Goal: Book appointment/travel/reservation

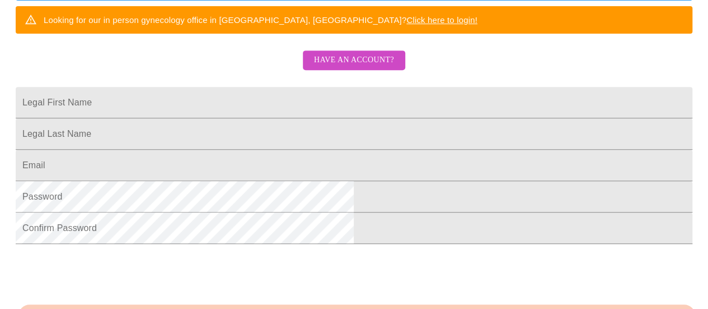
scroll to position [227, 0]
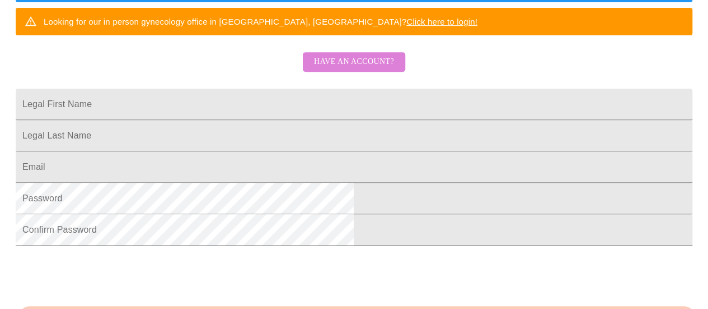
click at [378, 69] on span "Have an account?" at bounding box center [354, 62] width 80 height 14
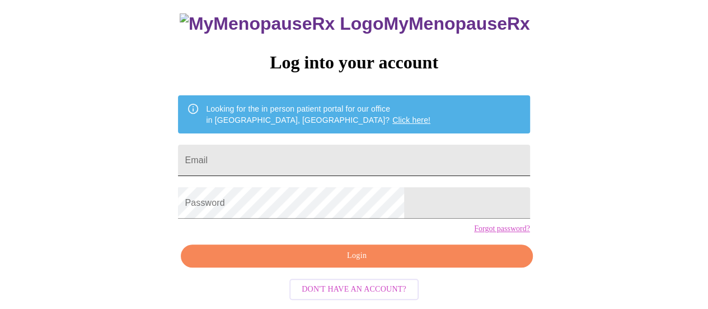
click at [318, 146] on input "Email" at bounding box center [354, 159] width 352 height 31
type input "[EMAIL_ADDRESS][DOMAIN_NAME]"
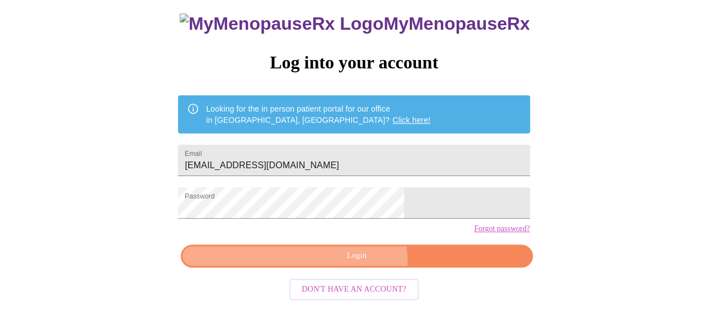
click at [347, 263] on span "Login" at bounding box center [357, 256] width 326 height 14
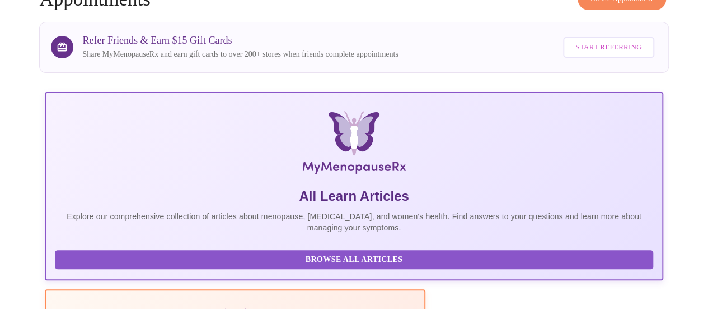
scroll to position [304, 0]
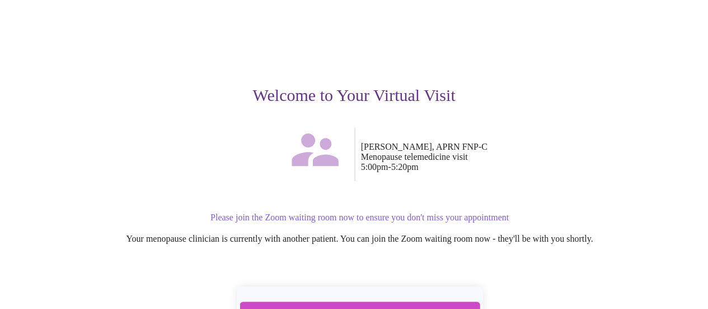
scroll to position [158, 0]
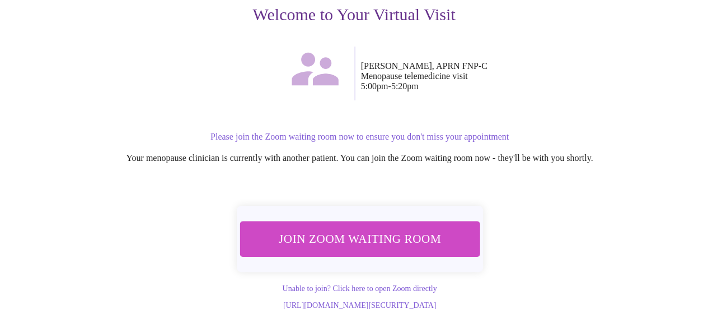
click at [324, 228] on span "Join Zoom Waiting Room" at bounding box center [359, 238] width 213 height 21
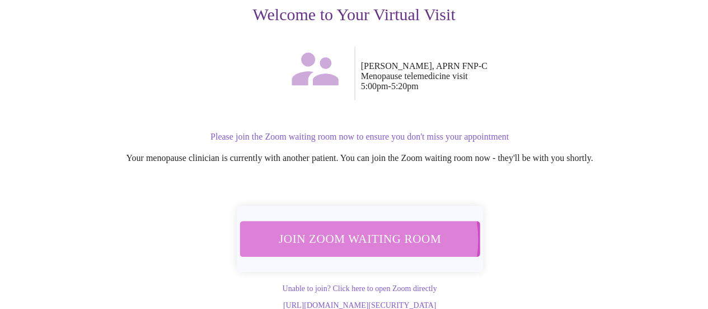
click at [357, 228] on span "Join Zoom Waiting Room" at bounding box center [359, 238] width 211 height 21
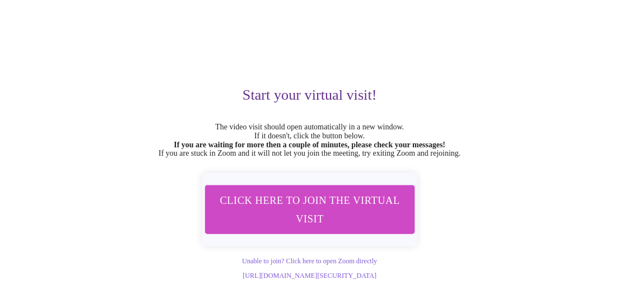
scroll to position [89, 0]
